Goal: Check status

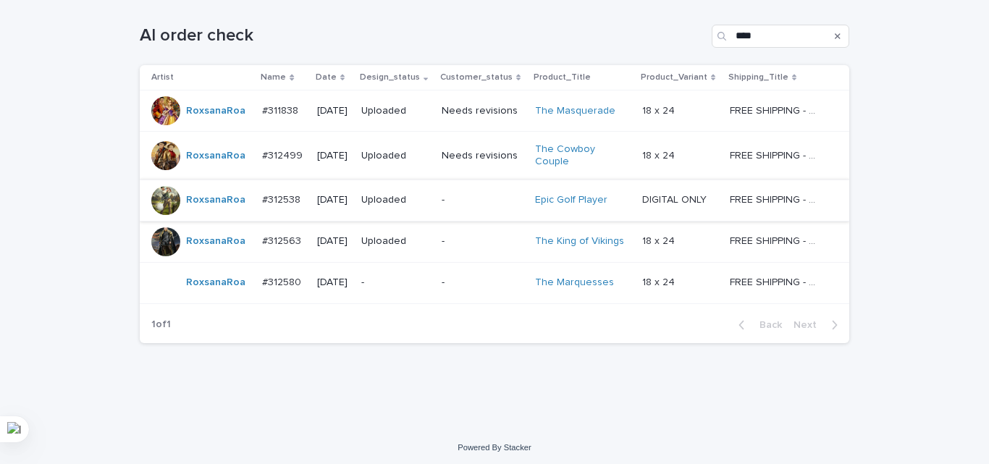
scroll to position [235, 0]
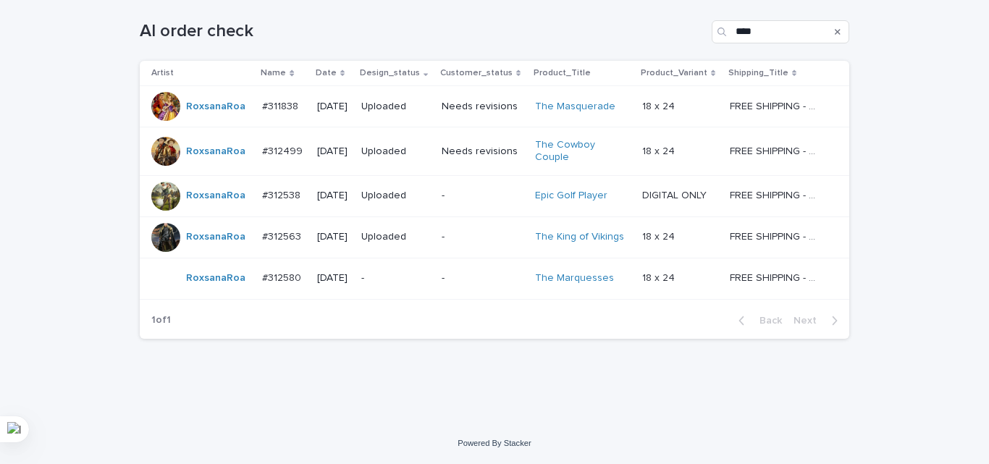
click at [436, 292] on td "-" at bounding box center [396, 278] width 80 height 41
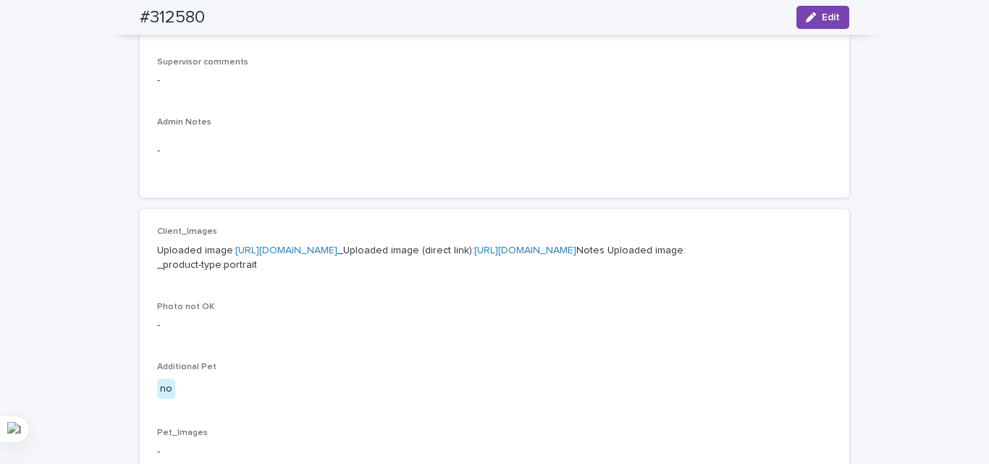
scroll to position [507, 0]
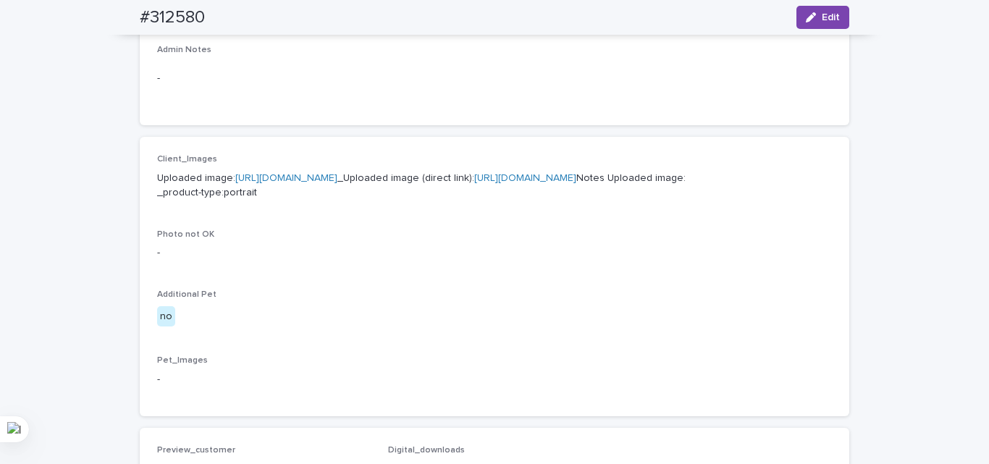
click at [315, 183] on link "[URL][DOMAIN_NAME]" at bounding box center [286, 178] width 102 height 10
drag, startPoint x: 383, startPoint y: 92, endPoint x: 371, endPoint y: 90, distance: 11.8
click at [378, 91] on div "-" at bounding box center [494, 78] width 675 height 35
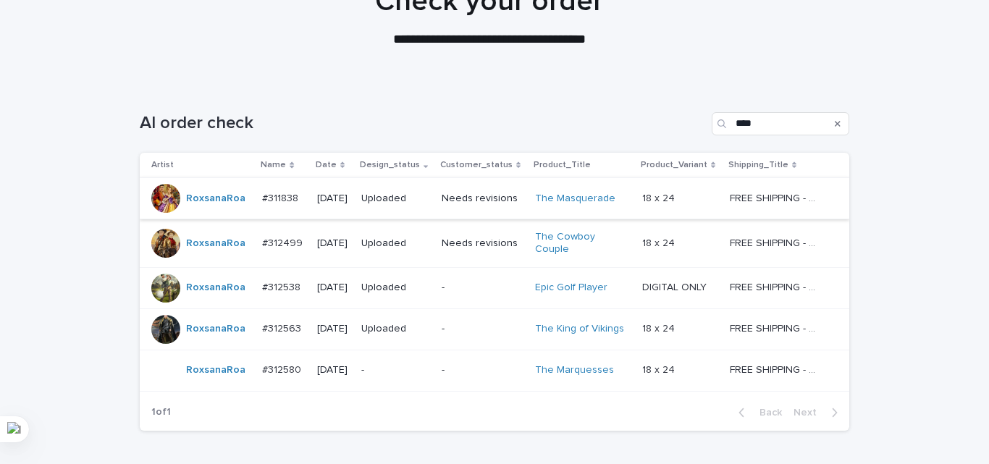
scroll to position [235, 0]
